Goal: Communication & Community: Connect with others

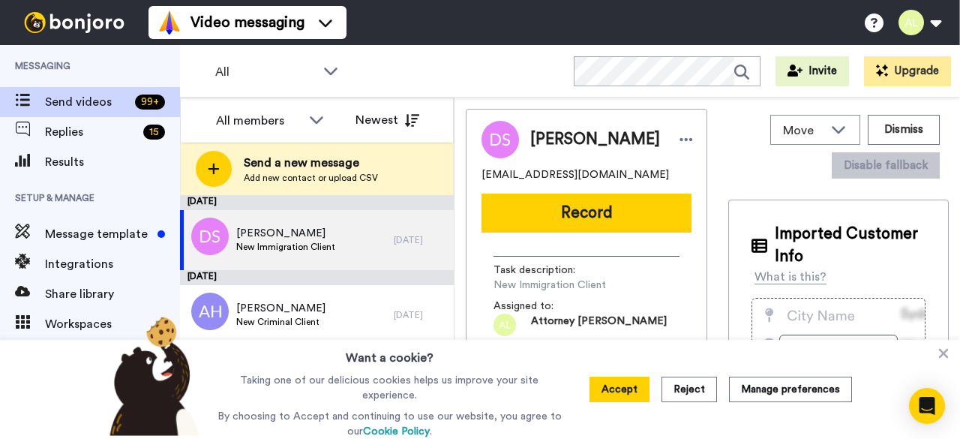
click at [323, 167] on span "Send a new message" at bounding box center [311, 163] width 134 height 18
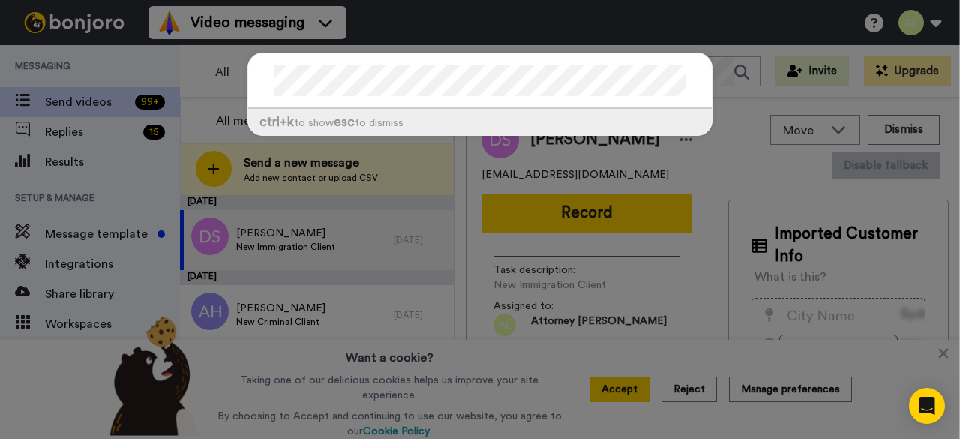
click at [237, 190] on div "ctrl +k to show esc to dismiss" at bounding box center [480, 219] width 960 height 439
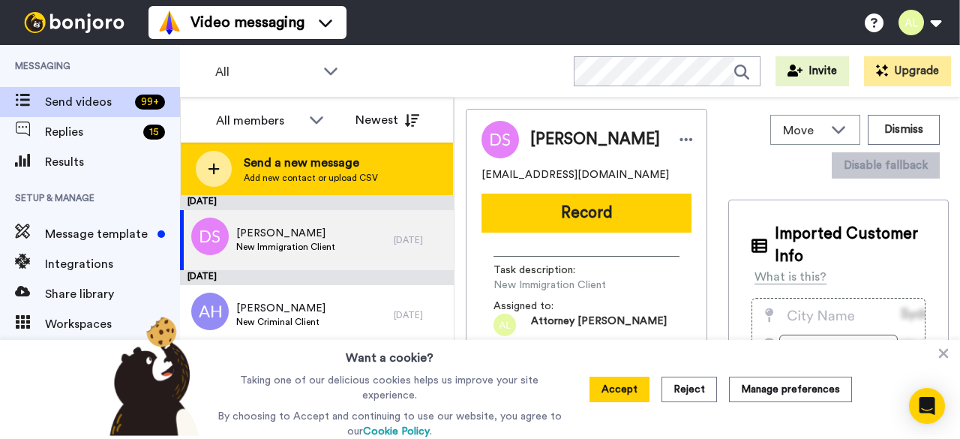
click at [278, 166] on span "Send a new message" at bounding box center [311, 163] width 134 height 18
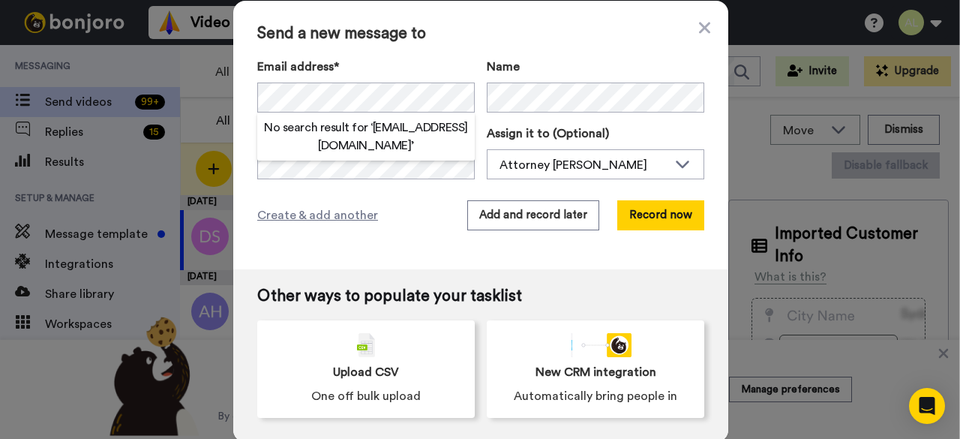
click at [411, 233] on div "Send a new message to Email address* No search result for ‘ [EMAIL_ADDRESS][DOM…" at bounding box center [480, 135] width 495 height 269
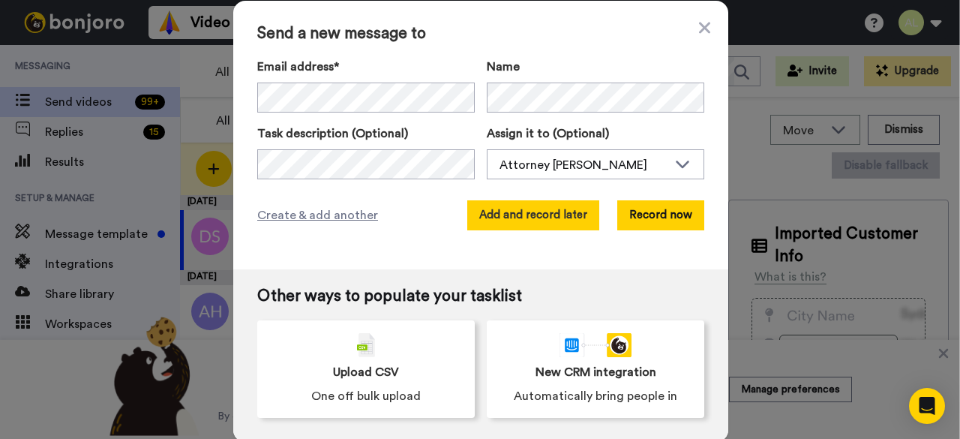
click at [558, 224] on button "Add and record later" at bounding box center [533, 215] width 132 height 30
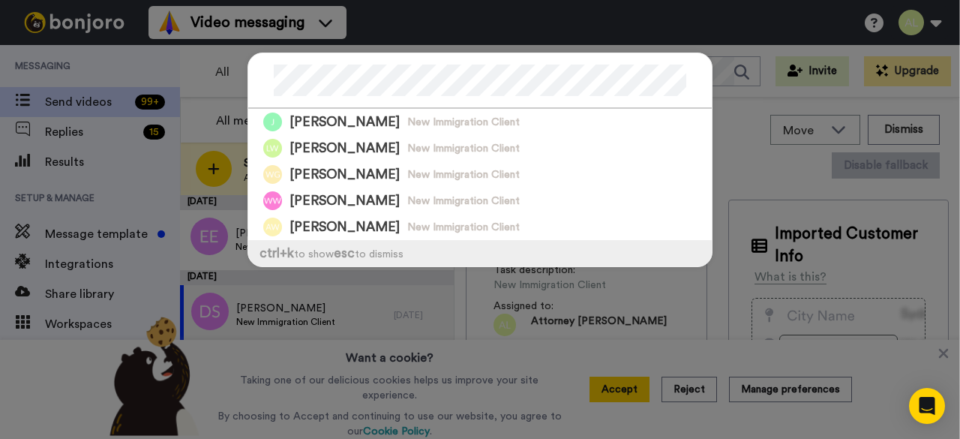
click at [218, 86] on div "[PERSON_NAME] New Immigration Client [PERSON_NAME] New Immigration Client [PERS…" at bounding box center [480, 219] width 960 height 439
